Goal: Check status: Check status

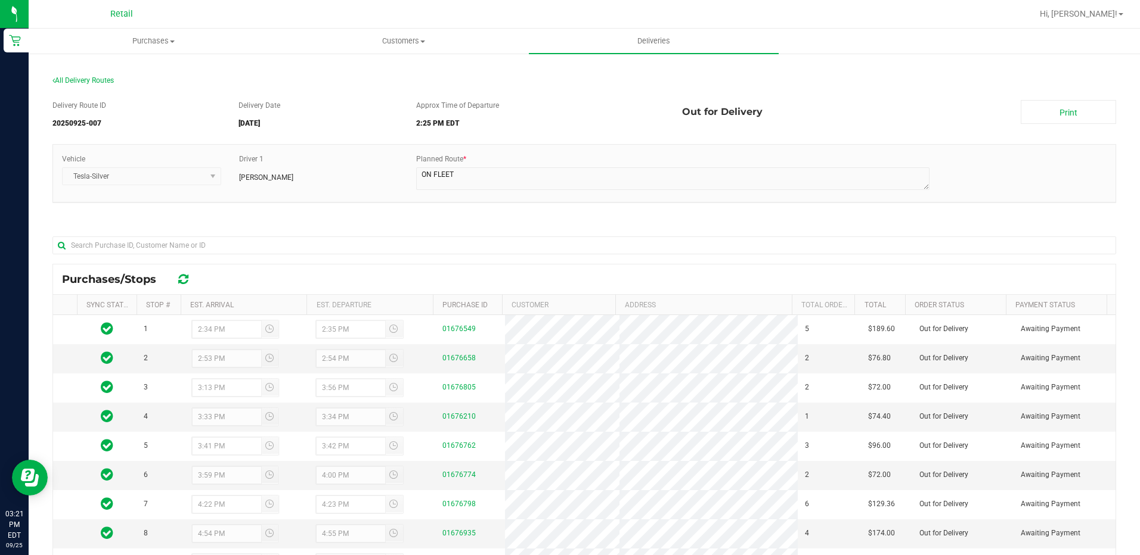
scroll to position [60, 0]
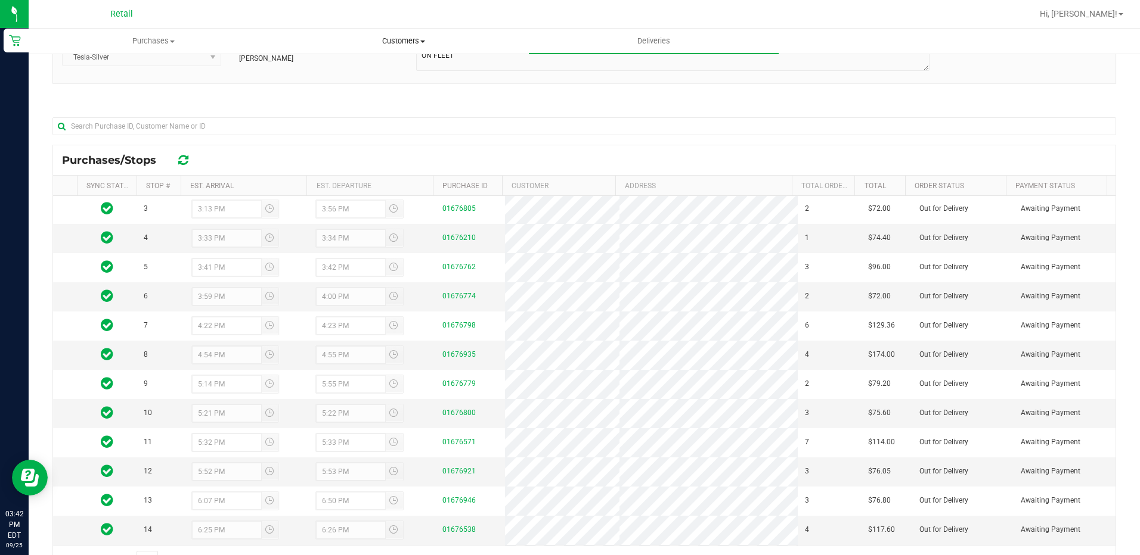
click at [414, 35] on uib-tab-heading "Customers All customers Add a new customer All physicians" at bounding box center [403, 41] width 249 height 24
click at [326, 67] on span "All customers" at bounding box center [321, 72] width 86 height 10
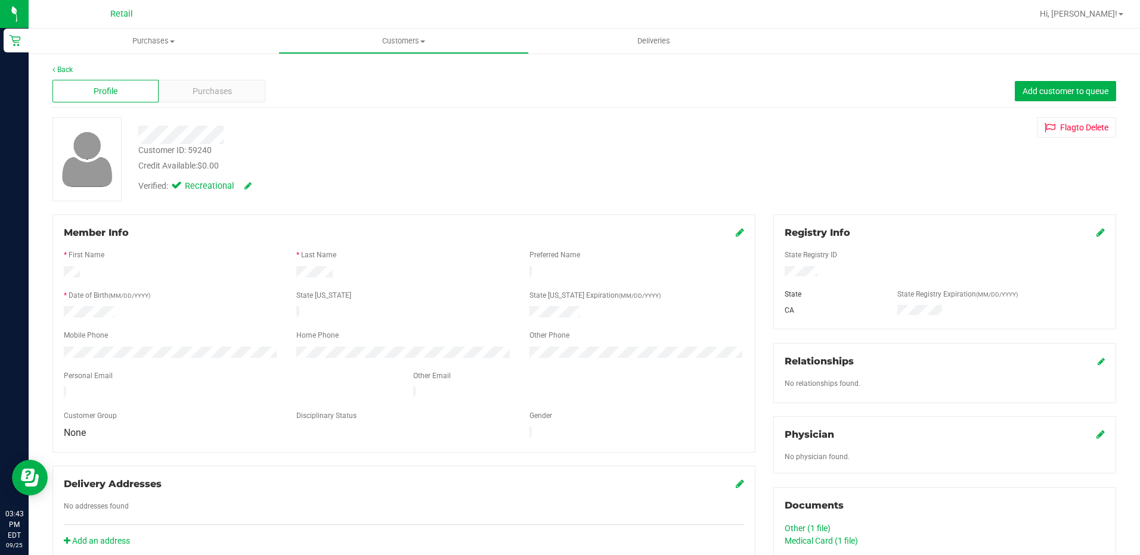
click at [1096, 232] on icon at bounding box center [1100, 233] width 8 height 10
click at [982, 325] on div "Registry Info State Registry ID * State State Registry Expiration (MM/DD/YYYY) …" at bounding box center [944, 276] width 343 height 122
click at [1094, 234] on icon at bounding box center [1099, 234] width 11 height 10
click at [625, 43] on span "Deliveries" at bounding box center [653, 41] width 65 height 11
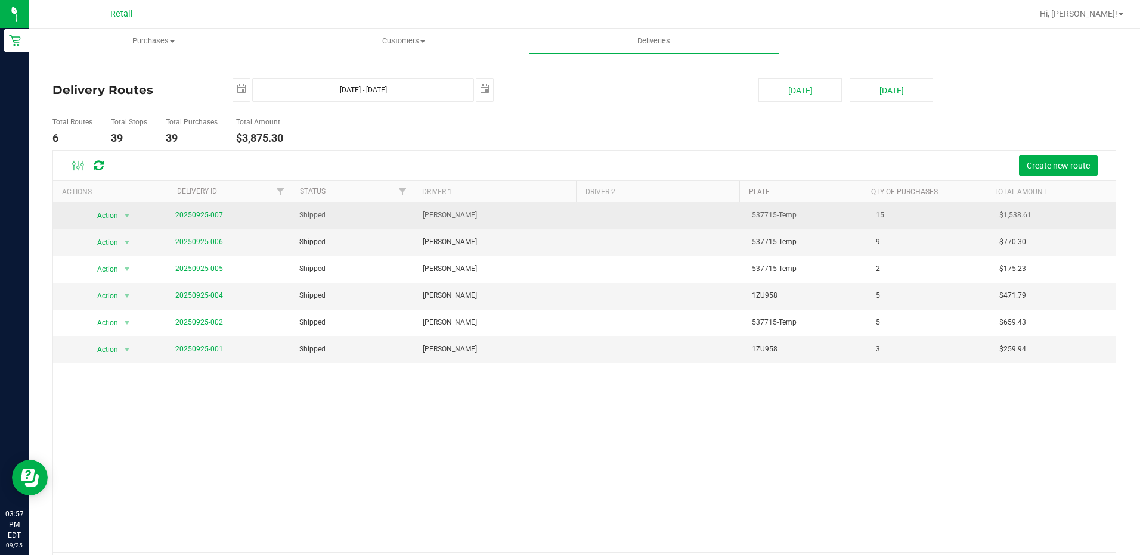
click at [209, 212] on link "20250925-007" at bounding box center [199, 215] width 48 height 8
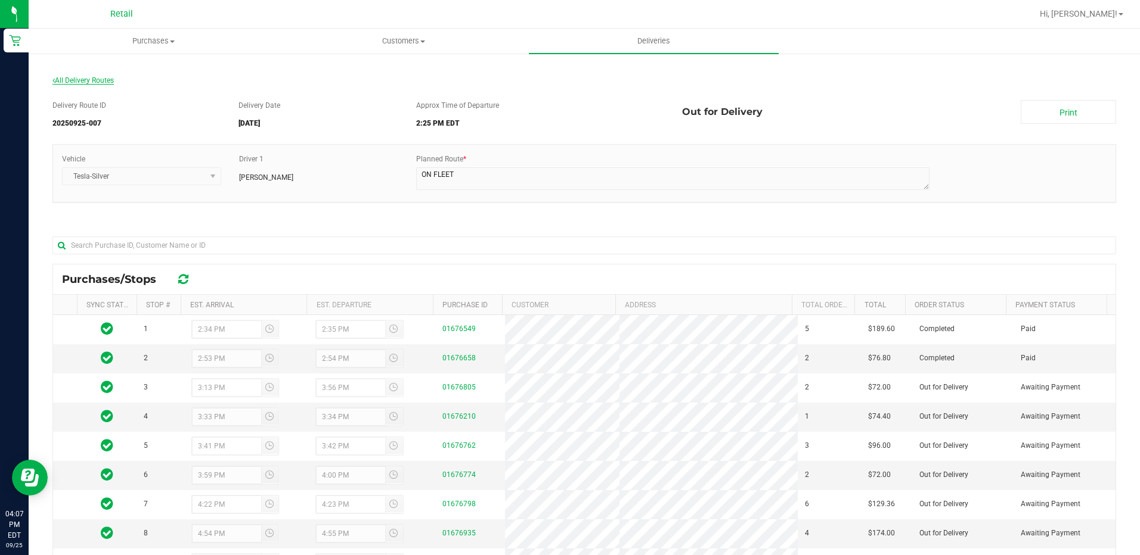
click at [98, 81] on span "All Delivery Routes" at bounding box center [82, 80] width 61 height 8
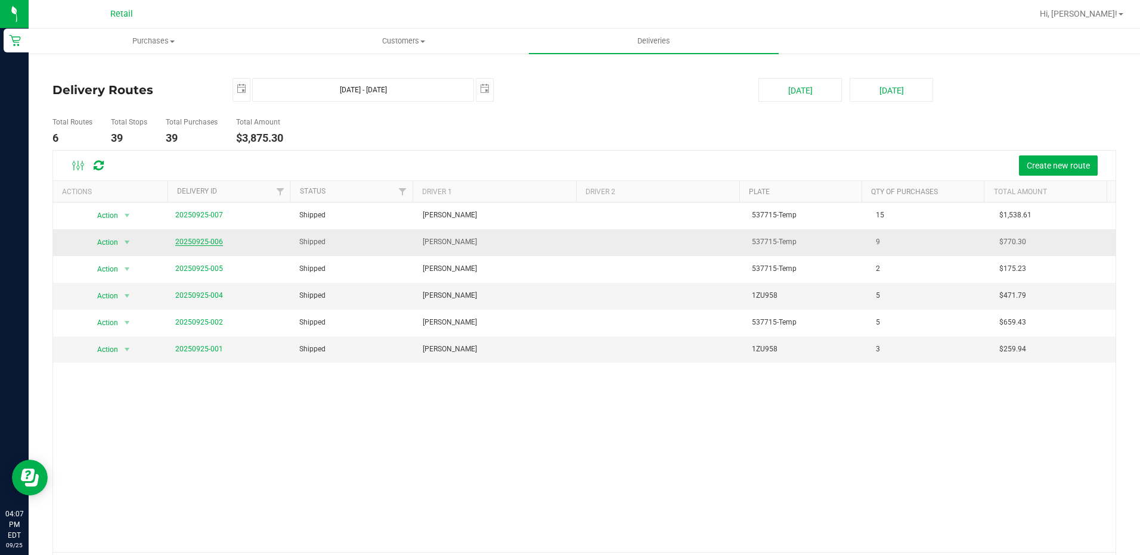
click at [190, 241] on link "20250925-006" at bounding box center [199, 242] width 48 height 8
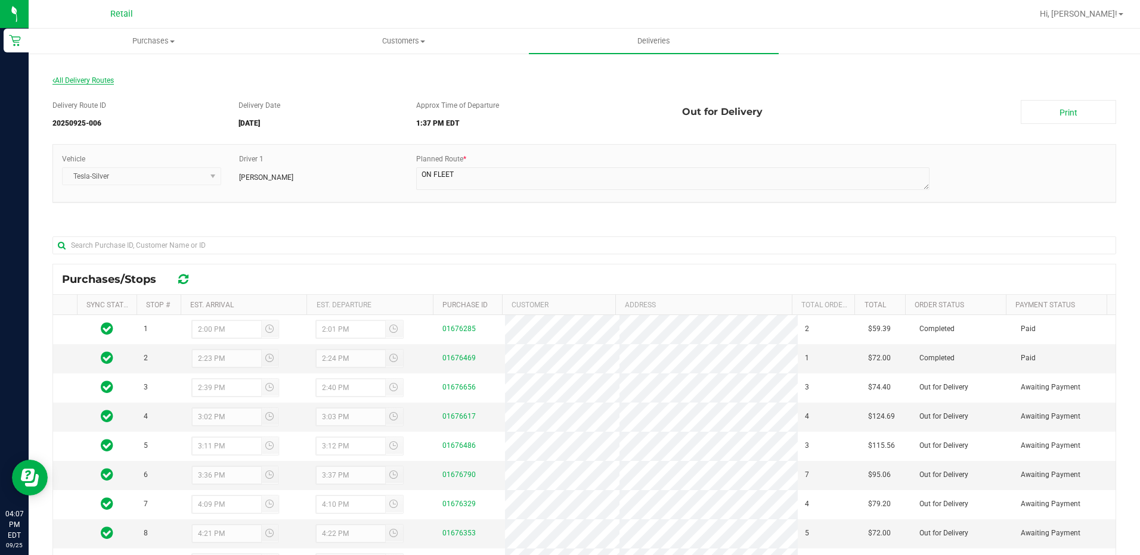
click at [94, 80] on span "All Delivery Routes" at bounding box center [82, 80] width 61 height 8
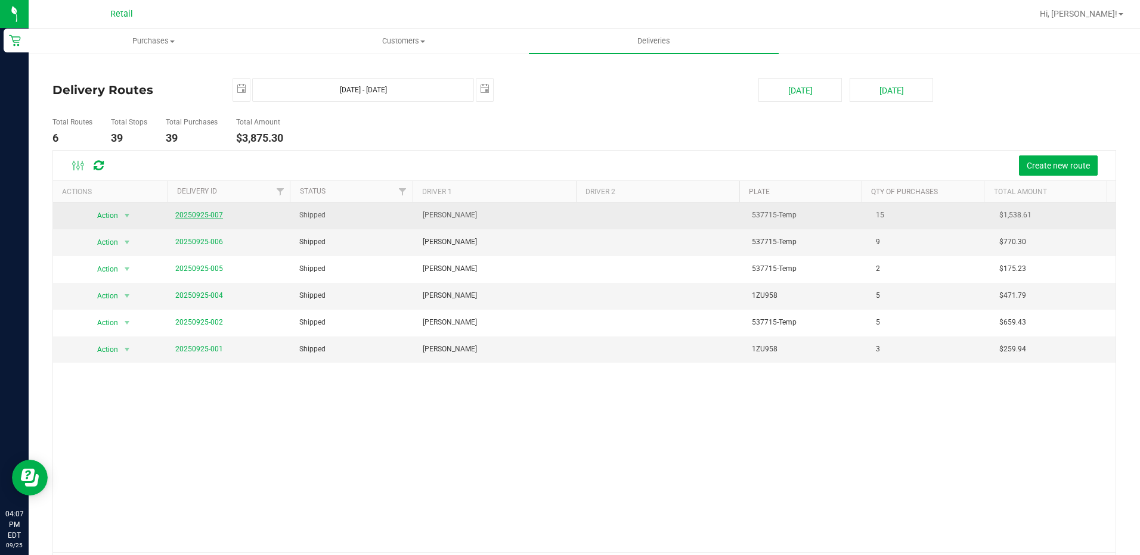
click at [198, 212] on link "20250925-007" at bounding box center [199, 215] width 48 height 8
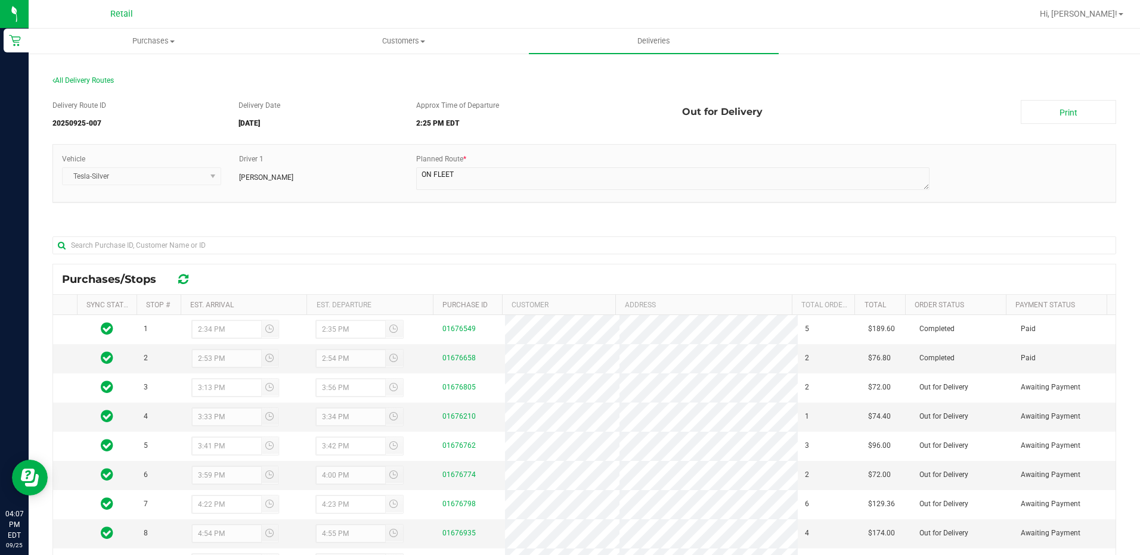
click at [69, 97] on div "Delivery Route ID 20250925-007 Delivery Date [DATE] Approx Time of Departure 2:…" at bounding box center [583, 397] width 1063 height 612
click at [71, 76] on span "All Delivery Routes" at bounding box center [82, 80] width 61 height 8
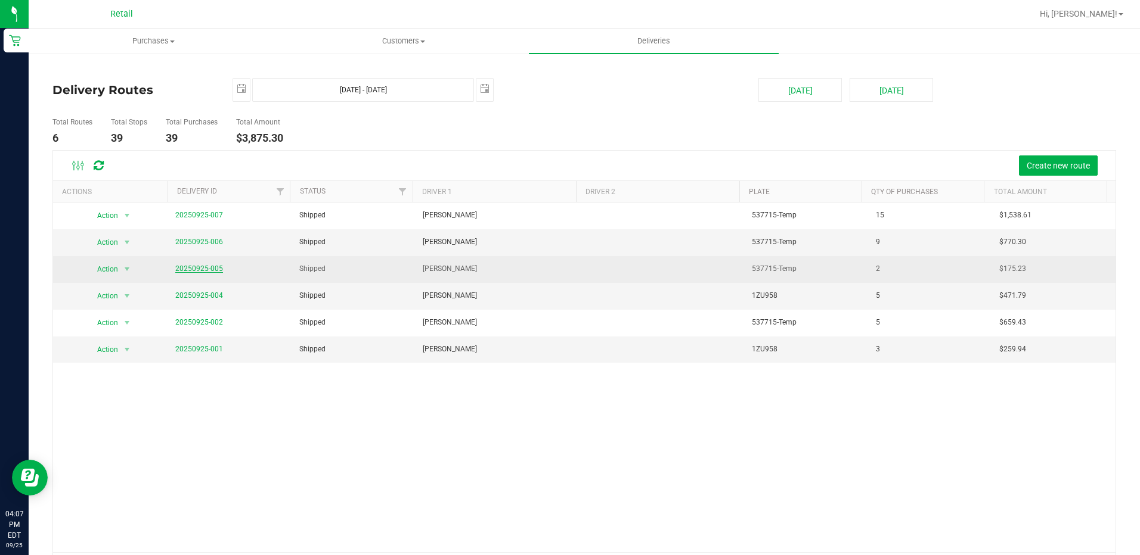
click at [193, 268] on link "20250925-005" at bounding box center [199, 269] width 48 height 8
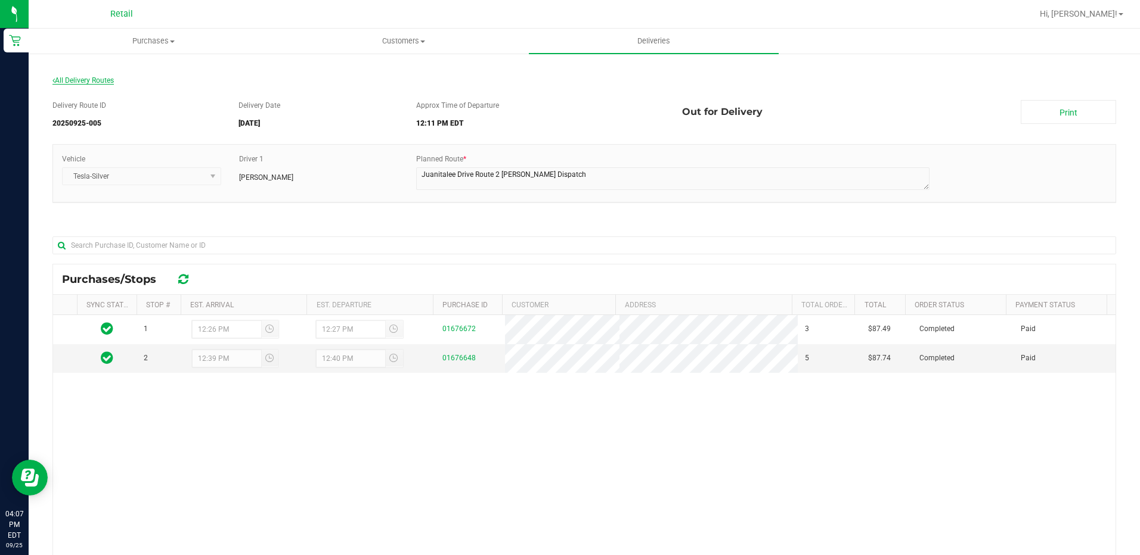
click at [100, 82] on span "All Delivery Routes" at bounding box center [82, 80] width 61 height 8
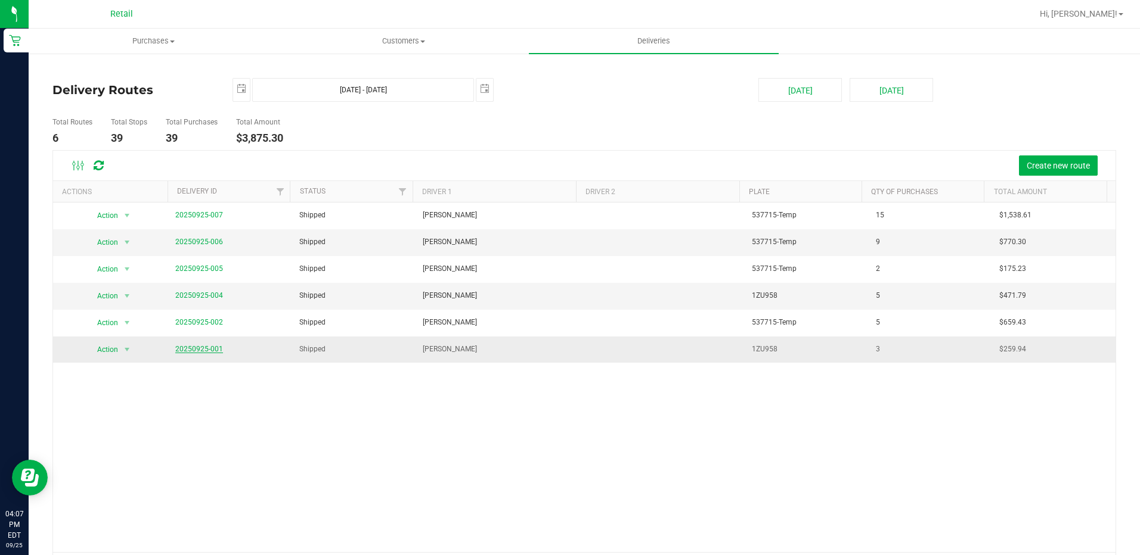
click at [198, 346] on link "20250925-001" at bounding box center [199, 349] width 48 height 8
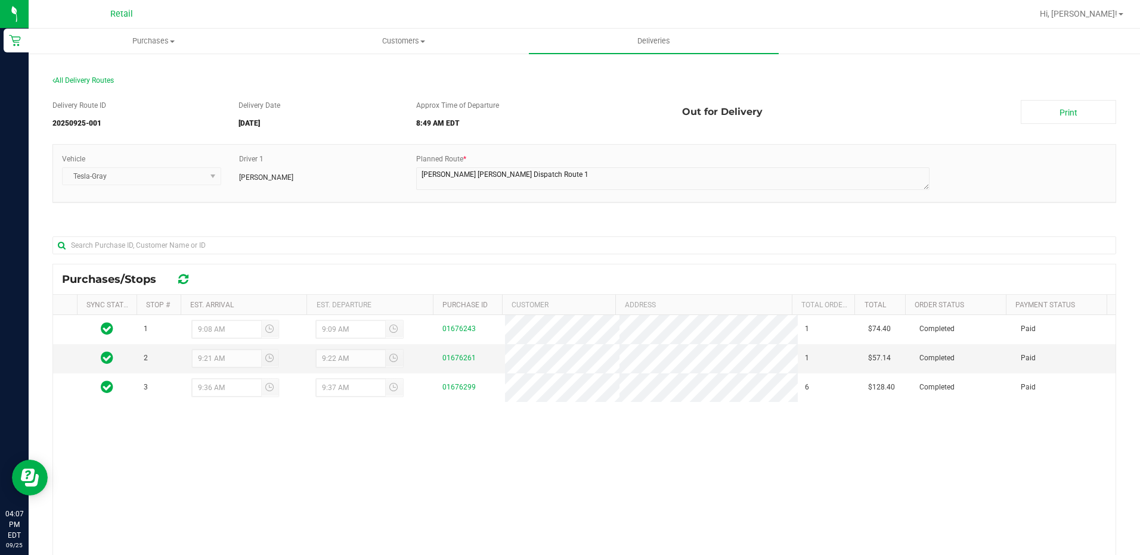
click at [84, 73] on section "All Delivery Routes Delivery Route ID 20250925-001 Delivery Date [DATE] Approx …" at bounding box center [583, 389] width 1063 height 650
click at [86, 75] on section "All Delivery Routes Delivery Route ID 20250925-001 Delivery Date [DATE] Approx …" at bounding box center [583, 389] width 1063 height 650
click at [89, 75] on div "All Delivery Routes" at bounding box center [583, 83] width 1063 height 16
click at [94, 77] on span "All Delivery Routes" at bounding box center [82, 80] width 61 height 8
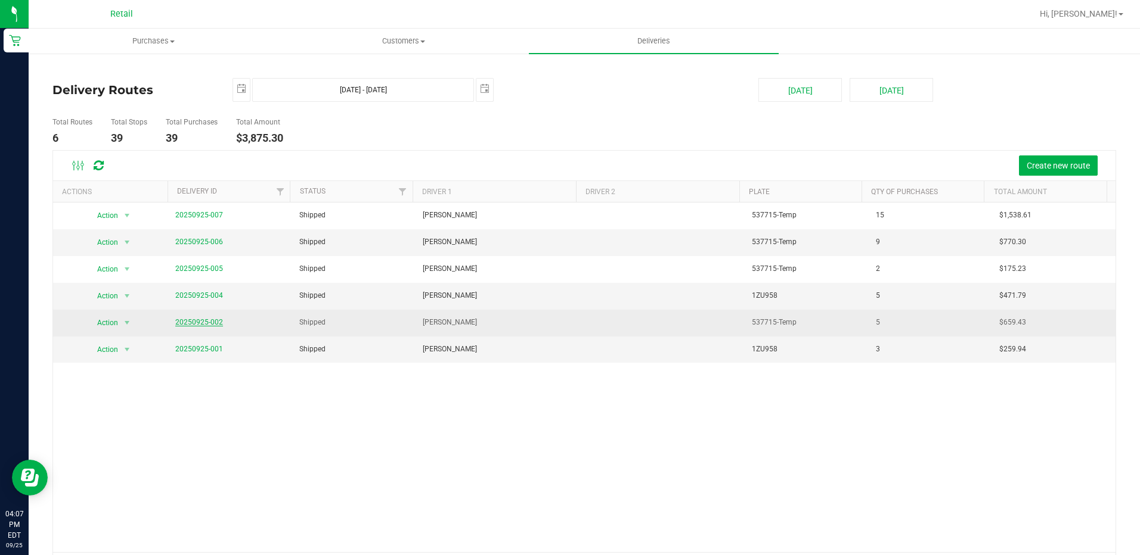
click at [203, 324] on link "20250925-002" at bounding box center [199, 322] width 48 height 8
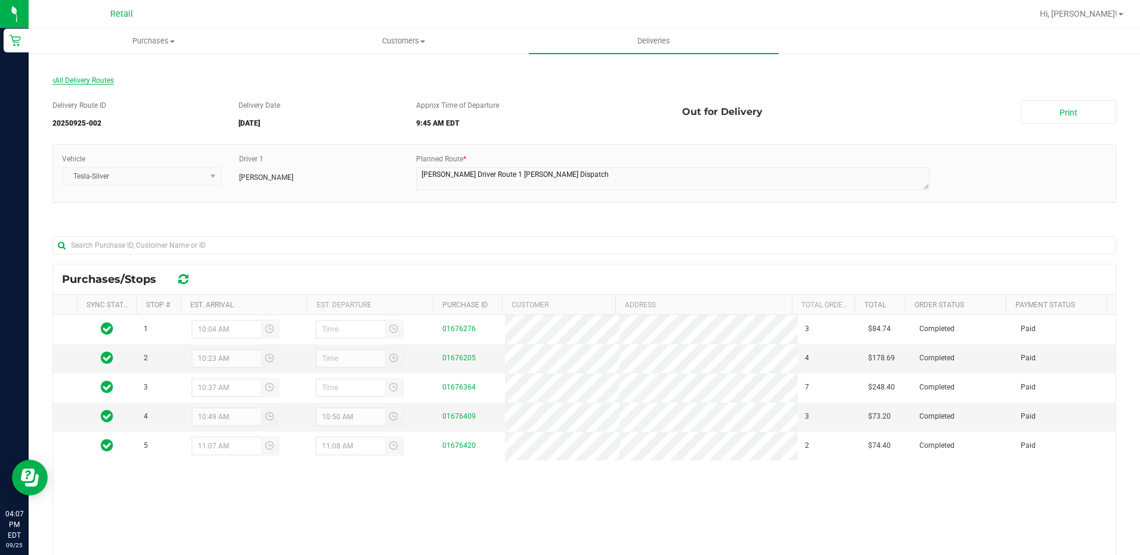
click at [111, 82] on span "All Delivery Routes" at bounding box center [82, 80] width 61 height 8
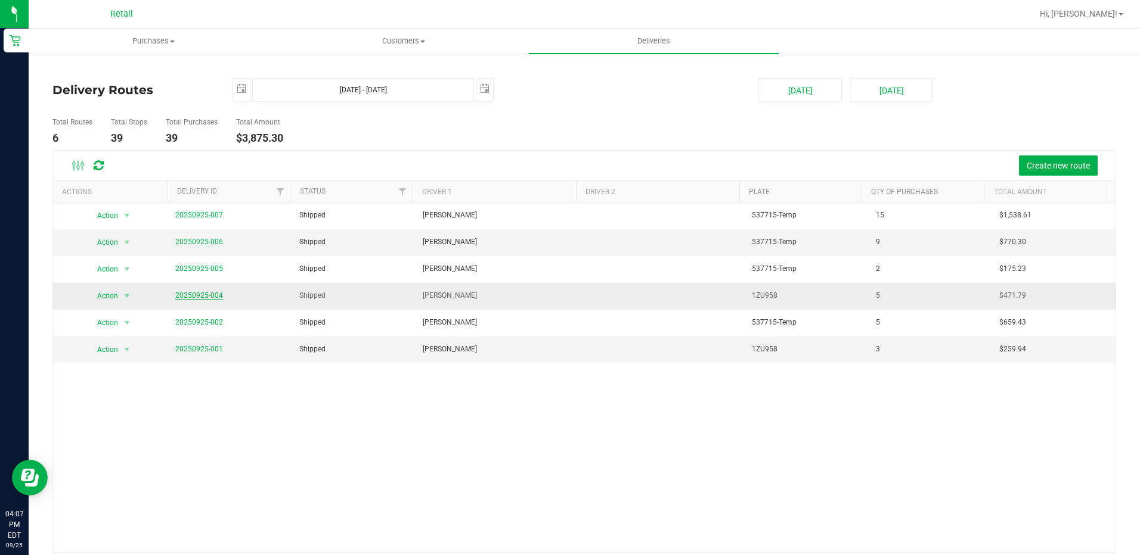
click at [212, 292] on link "20250925-004" at bounding box center [199, 295] width 48 height 8
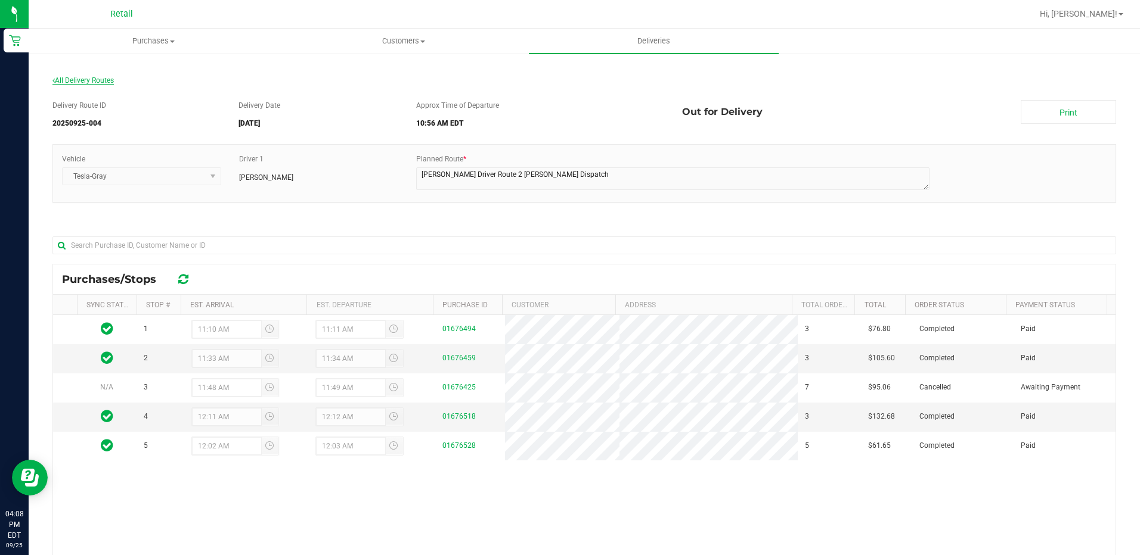
click at [103, 80] on span "All Delivery Routes" at bounding box center [82, 80] width 61 height 8
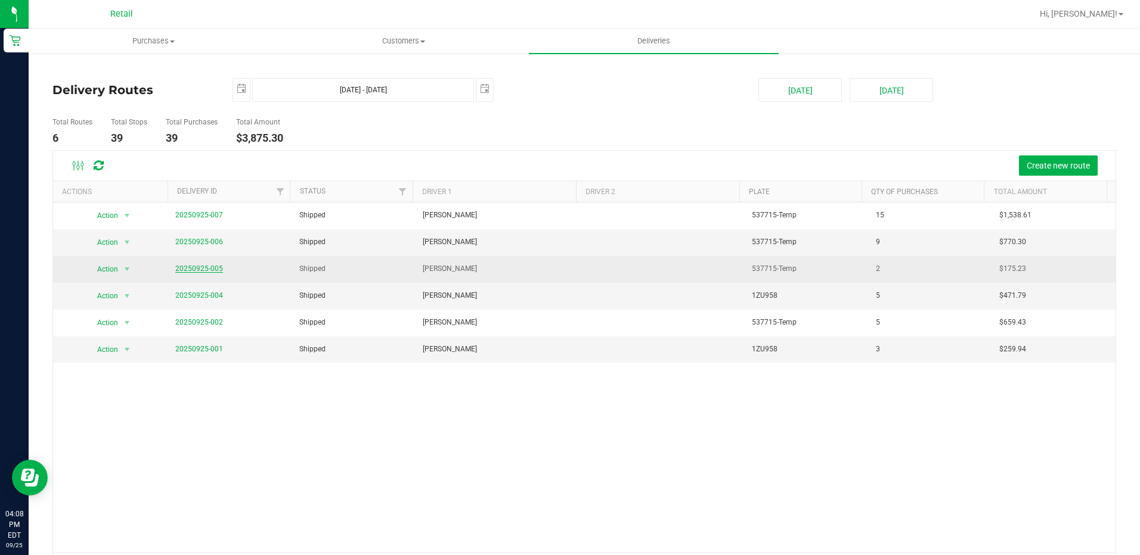
click at [197, 269] on link "20250925-005" at bounding box center [199, 269] width 48 height 8
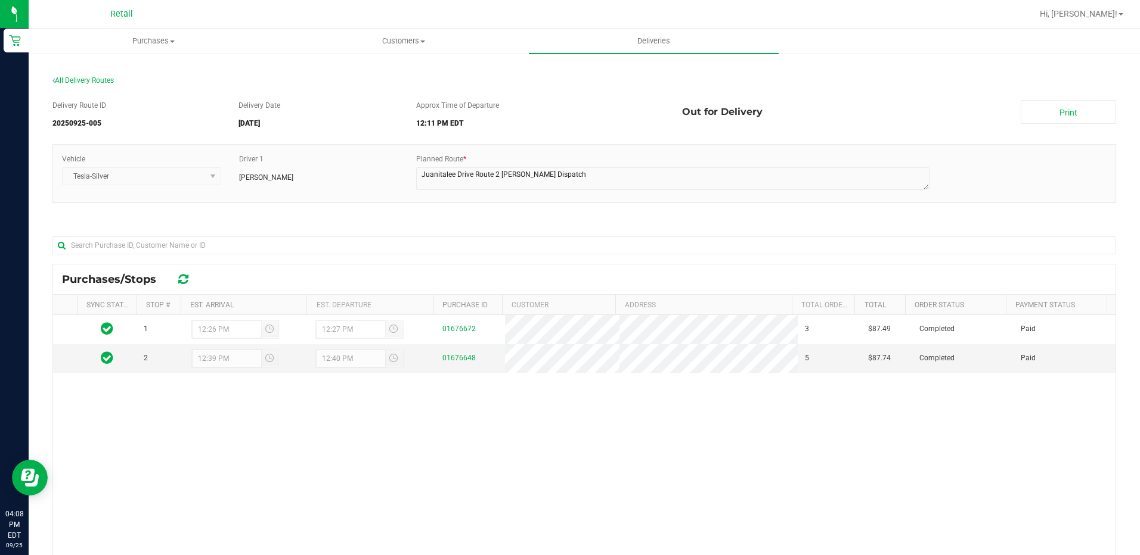
click at [101, 76] on div "All Delivery Routes" at bounding box center [583, 83] width 1063 height 16
click at [103, 82] on span "All Delivery Routes" at bounding box center [82, 80] width 61 height 8
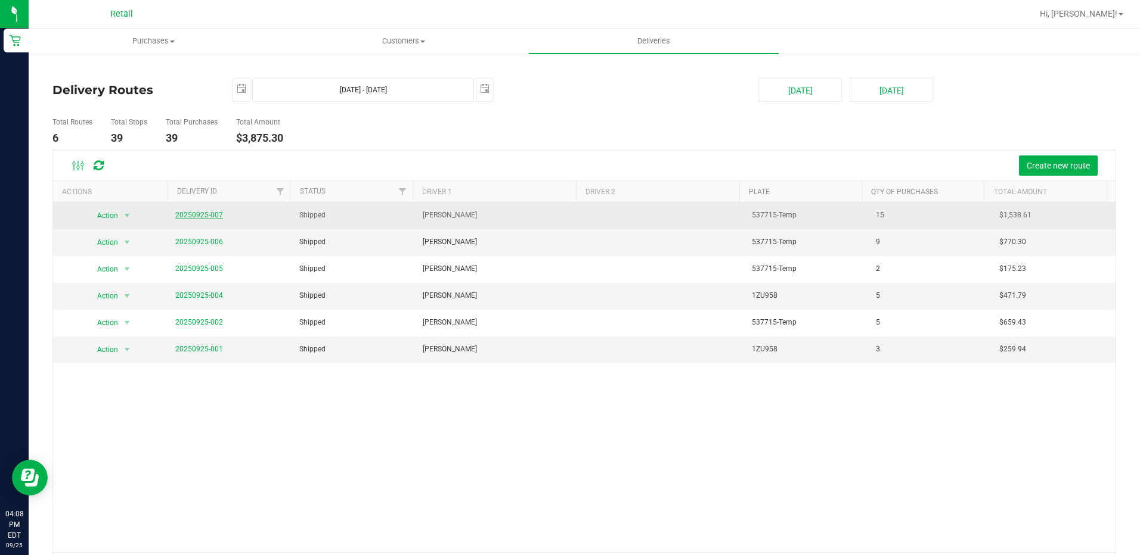
drag, startPoint x: 200, startPoint y: 209, endPoint x: 206, endPoint y: 218, distance: 10.4
click at [201, 210] on span "20250925-007" at bounding box center [199, 215] width 48 height 11
click at [206, 218] on link "20250925-007" at bounding box center [199, 215] width 48 height 8
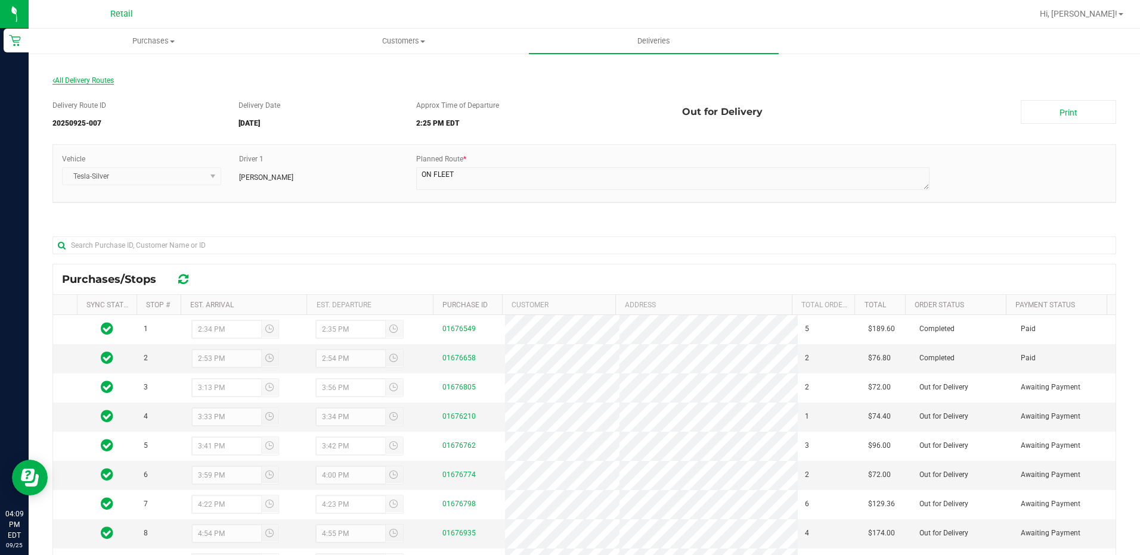
click at [92, 79] on span "All Delivery Routes" at bounding box center [82, 80] width 61 height 8
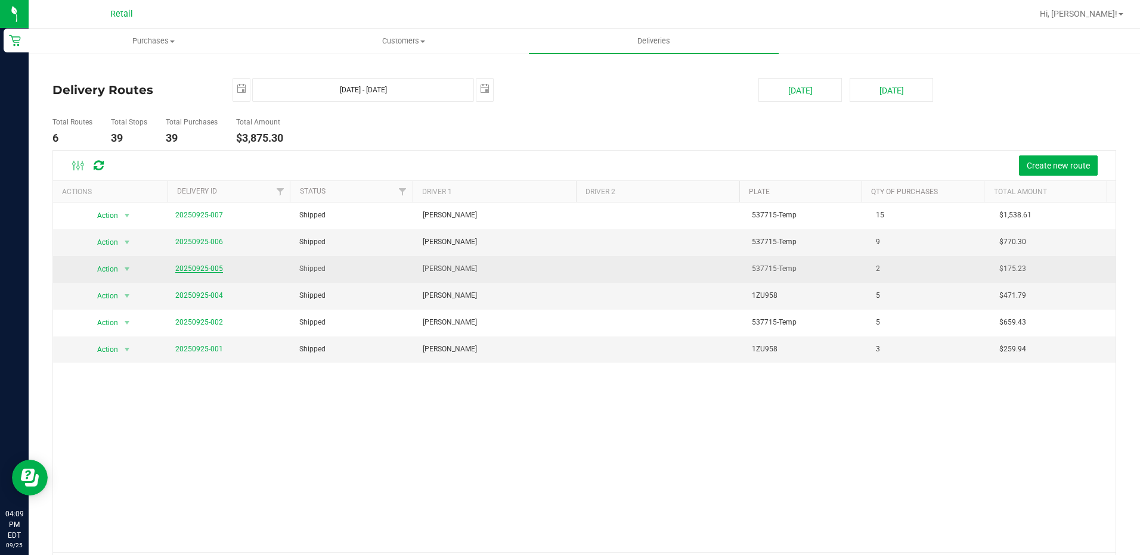
click at [200, 266] on link "20250925-005" at bounding box center [199, 269] width 48 height 8
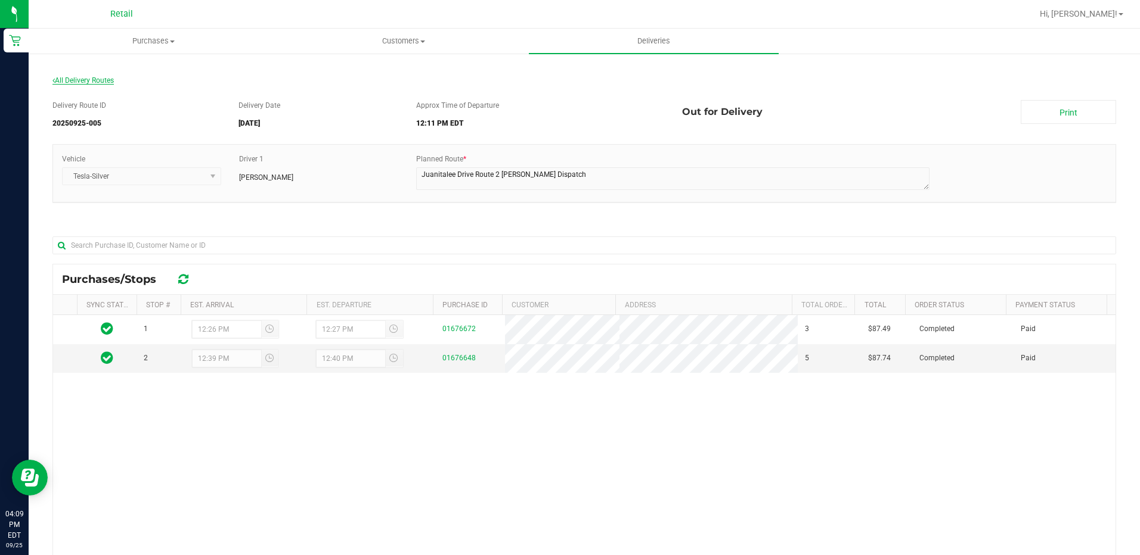
click at [105, 81] on span "All Delivery Routes" at bounding box center [82, 80] width 61 height 8
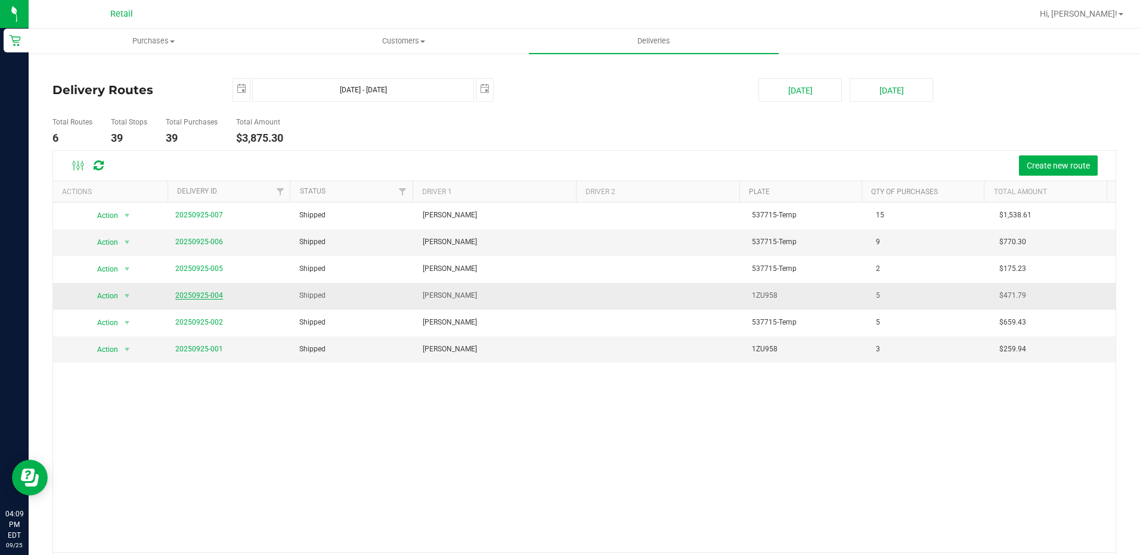
click at [204, 299] on link "20250925-004" at bounding box center [199, 295] width 48 height 8
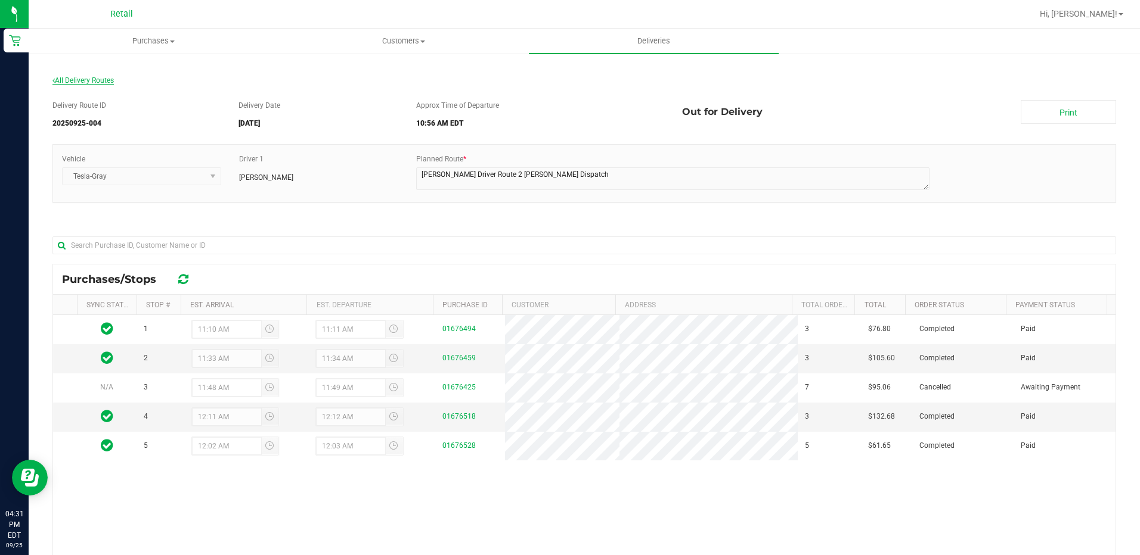
click at [88, 79] on span "All Delivery Routes" at bounding box center [82, 80] width 61 height 8
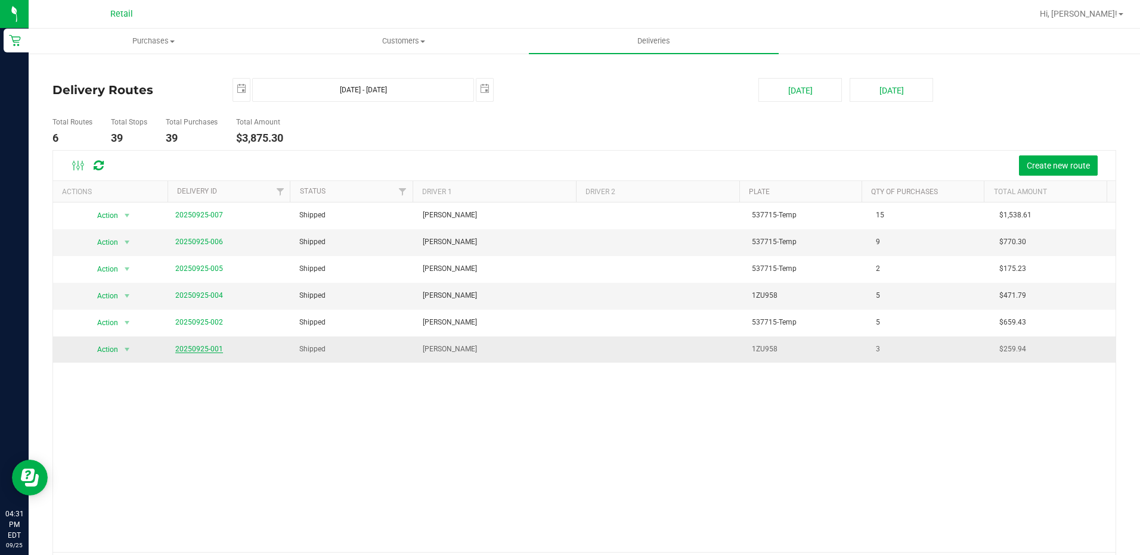
click at [179, 349] on link "20250925-001" at bounding box center [199, 349] width 48 height 8
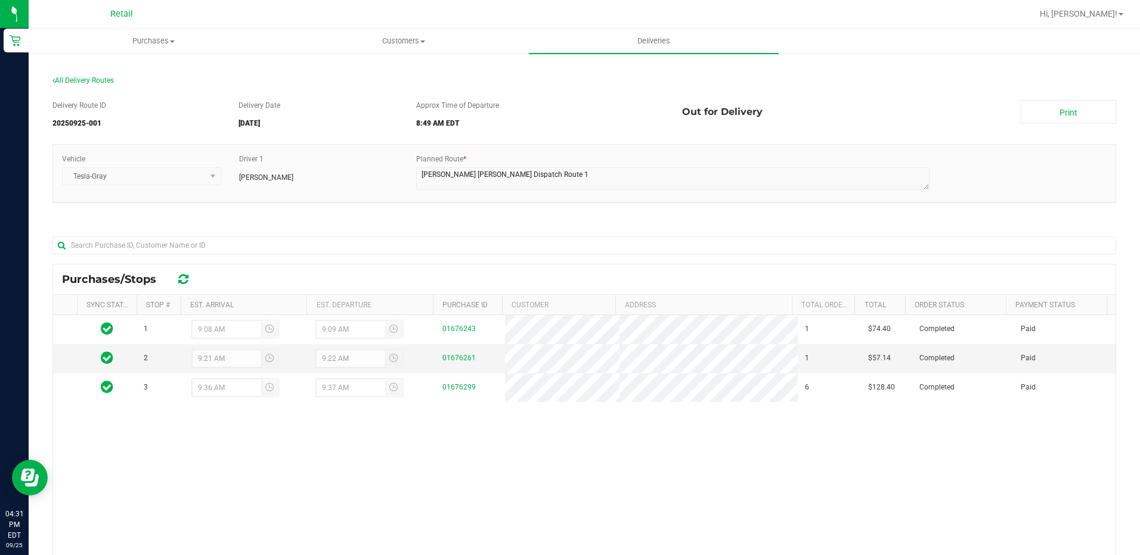
click at [85, 89] on div "All Delivery Routes" at bounding box center [583, 83] width 1063 height 16
click at [82, 82] on span "All Delivery Routes" at bounding box center [82, 80] width 61 height 8
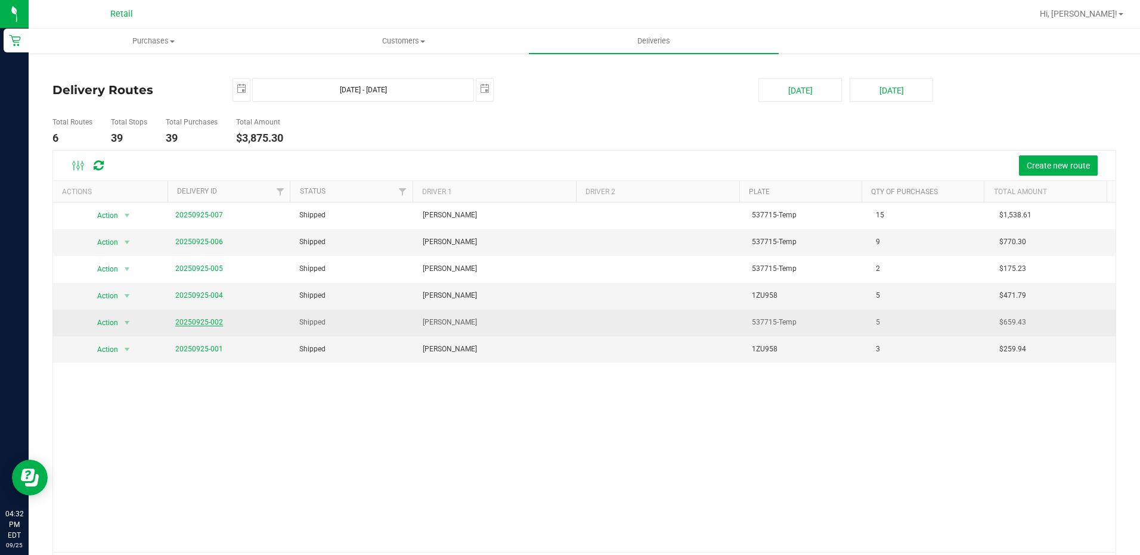
click at [206, 318] on link "20250925-002" at bounding box center [199, 322] width 48 height 8
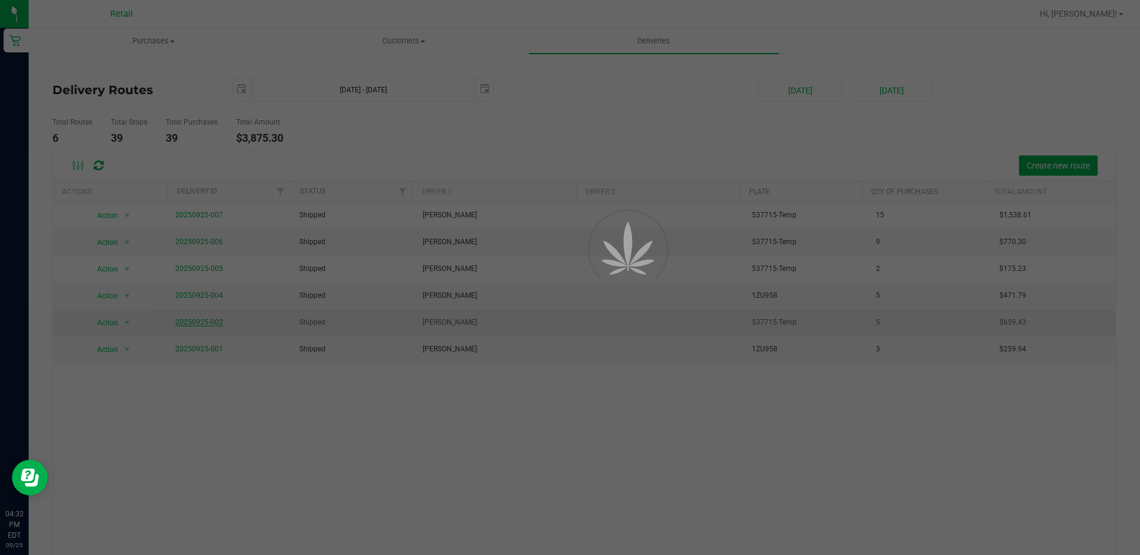
click at [207, 321] on div at bounding box center [570, 277] width 1140 height 555
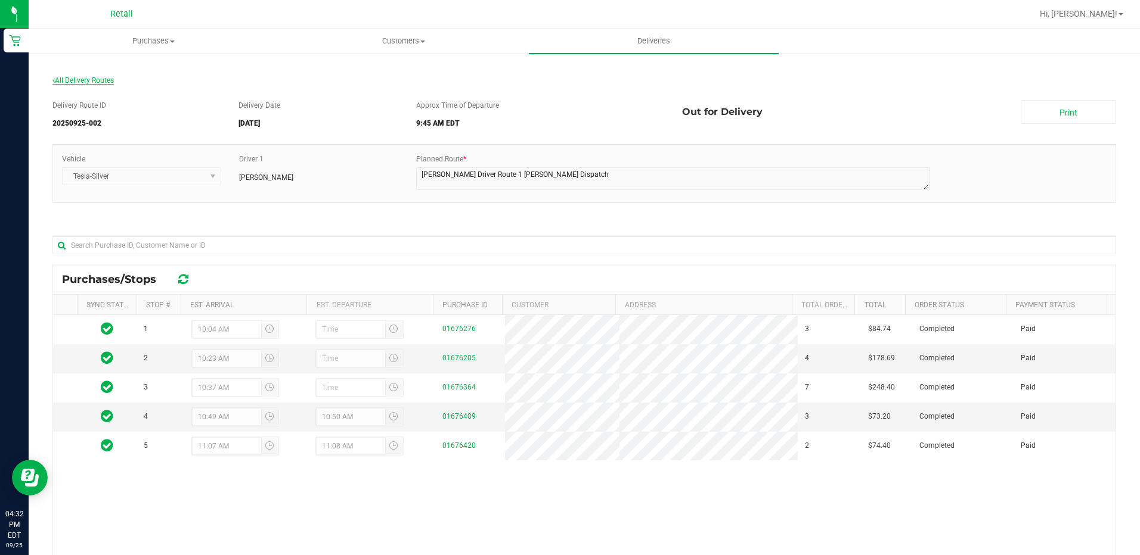
click at [75, 78] on span "All Delivery Routes" at bounding box center [82, 80] width 61 height 8
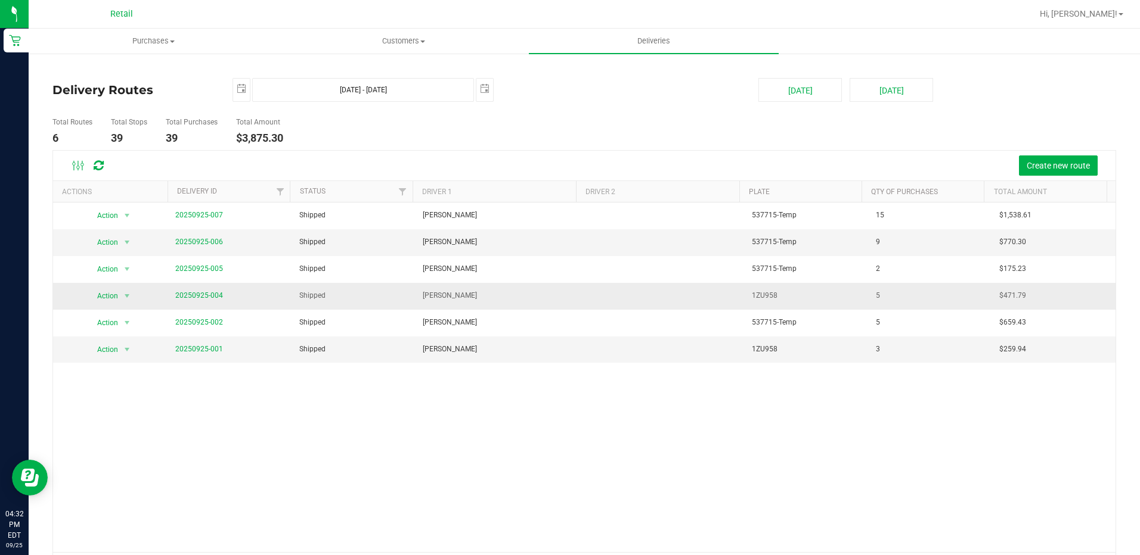
click at [207, 291] on span "20250925-004" at bounding box center [199, 295] width 48 height 11
click at [207, 297] on link "20250925-004" at bounding box center [199, 295] width 48 height 8
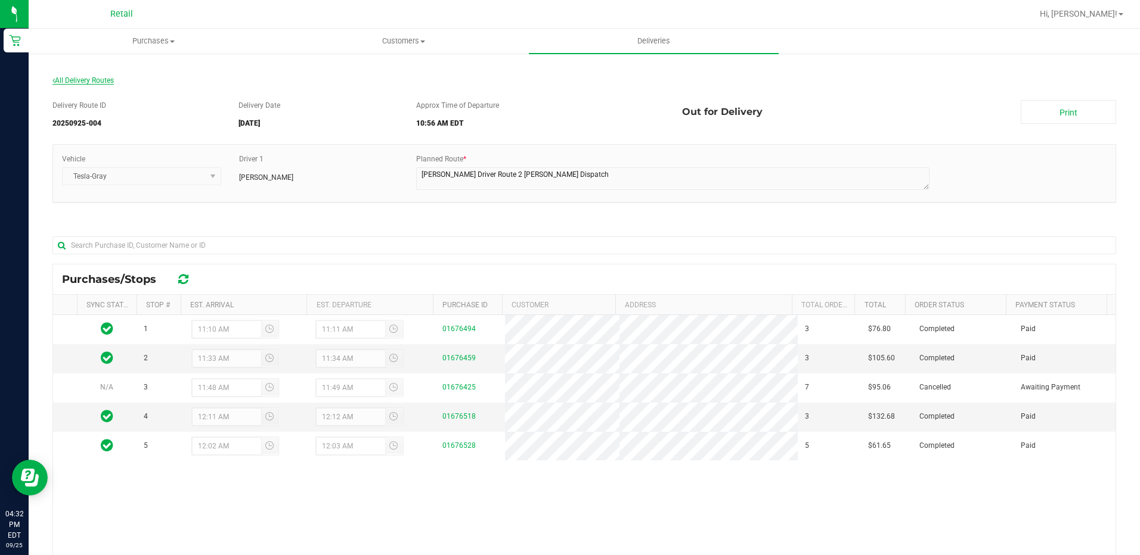
click at [66, 78] on span "All Delivery Routes" at bounding box center [82, 80] width 61 height 8
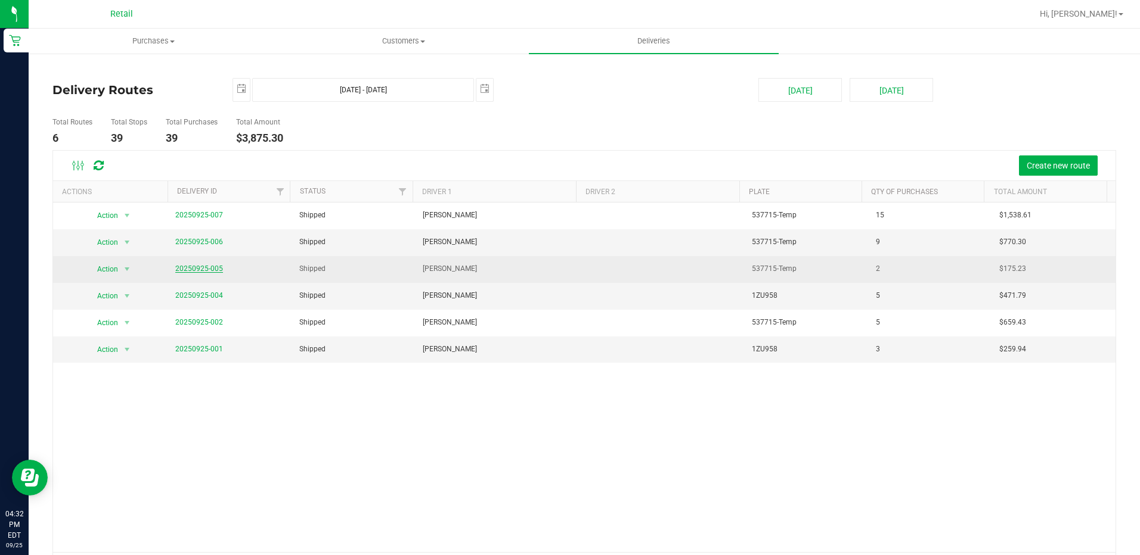
click at [198, 268] on link "20250925-005" at bounding box center [199, 269] width 48 height 8
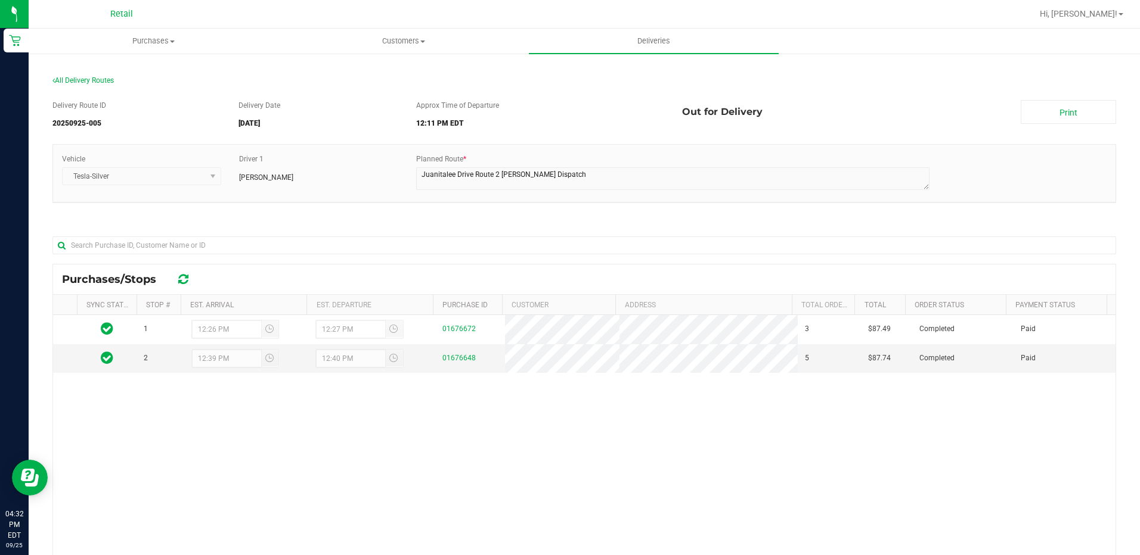
click at [76, 75] on div "All Delivery Routes" at bounding box center [583, 83] width 1063 height 16
click at [77, 78] on span "All Delivery Routes" at bounding box center [82, 80] width 61 height 8
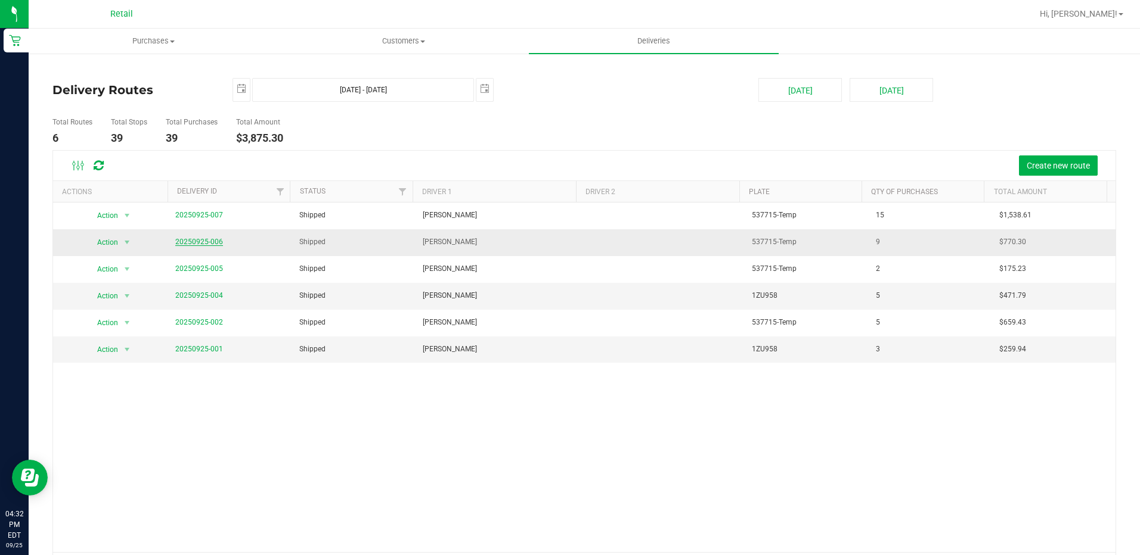
click at [201, 240] on link "20250925-006" at bounding box center [199, 242] width 48 height 8
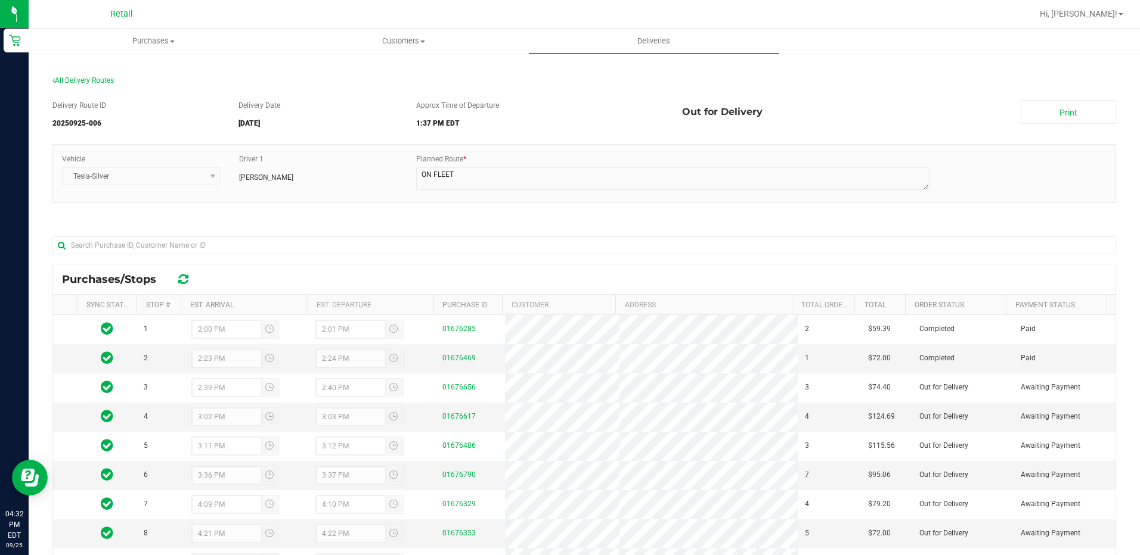
click at [98, 86] on div "All Delivery Routes" at bounding box center [583, 83] width 1063 height 16
click at [92, 76] on span "All Delivery Routes" at bounding box center [82, 80] width 61 height 8
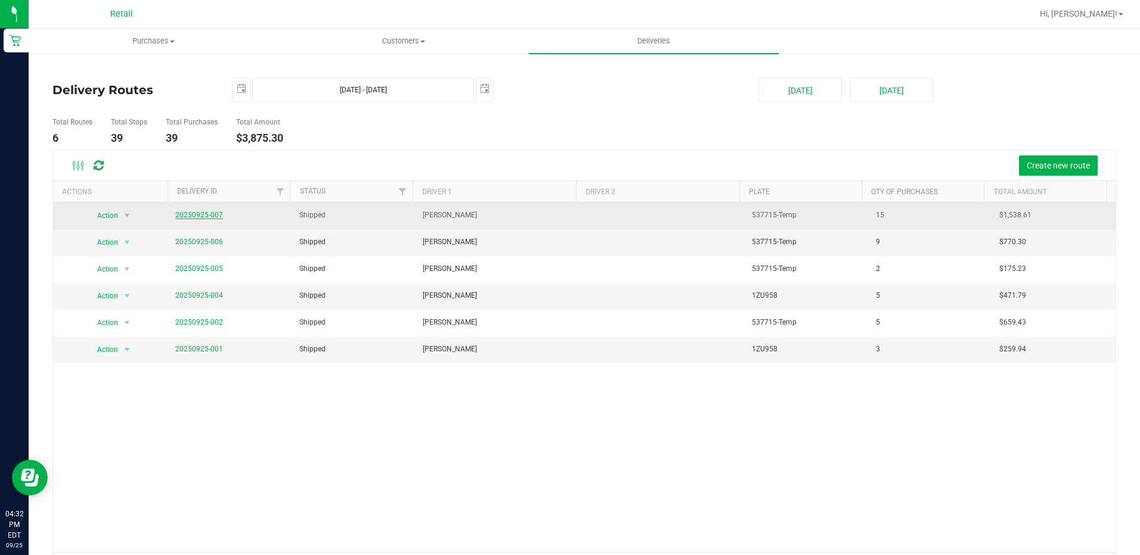
click at [203, 213] on link "20250925-007" at bounding box center [199, 215] width 48 height 8
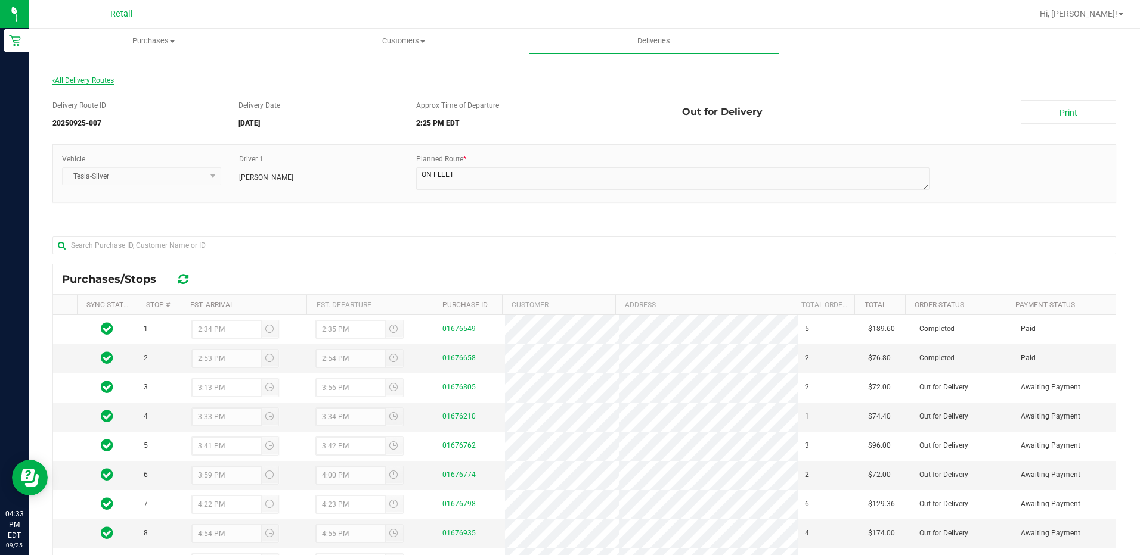
click at [94, 77] on span "All Delivery Routes" at bounding box center [82, 80] width 61 height 8
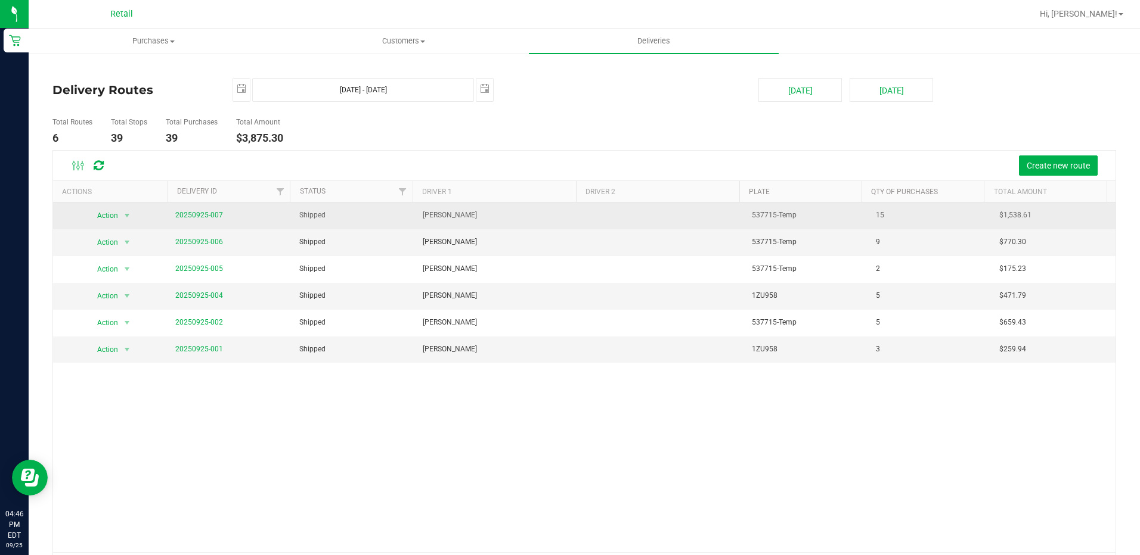
click at [186, 220] on span "20250925-007" at bounding box center [199, 215] width 48 height 11
click at [187, 221] on span "20250925-007" at bounding box center [199, 215] width 48 height 11
click at [195, 218] on link "20250925-007" at bounding box center [199, 215] width 48 height 8
